Goal: Transaction & Acquisition: Purchase product/service

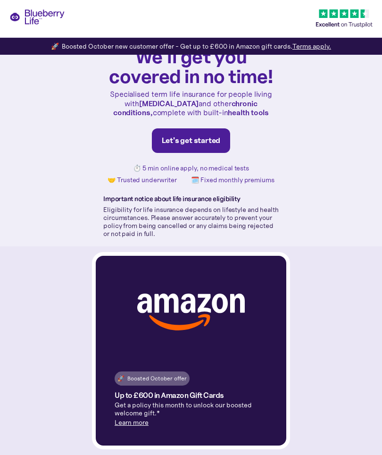
click at [209, 141] on link "Let's get started" at bounding box center [191, 140] width 79 height 25
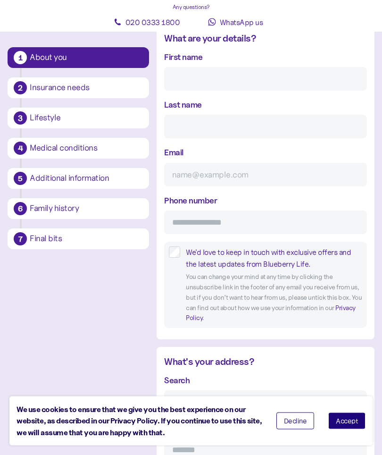
scroll to position [161, 0]
